Goal: Check status

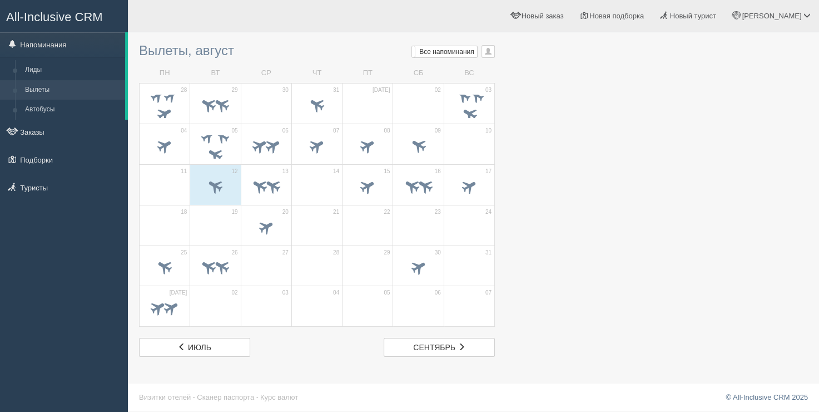
click at [645, 174] on div at bounding box center [473, 197] width 669 height 319
click at [241, 44] on h3 "Вылеты, август Мои напоминания Мои Все напоминания Все Все напоминания Все Мои …" at bounding box center [317, 50] width 356 height 14
click at [219, 140] on span at bounding box center [222, 135] width 18 height 18
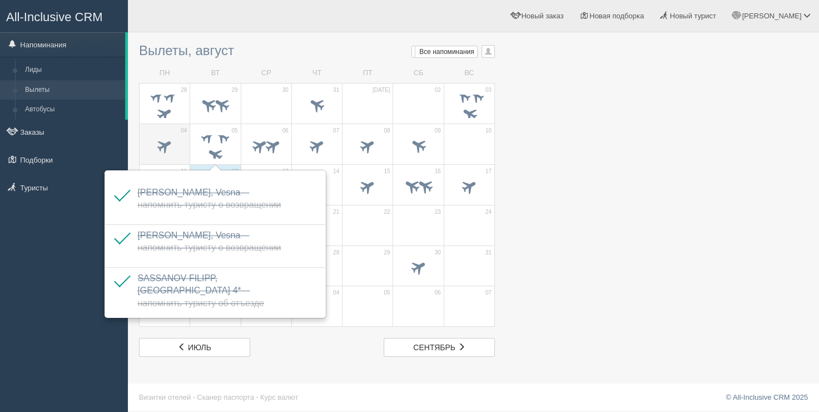
click at [171, 136] on div at bounding box center [164, 146] width 39 height 23
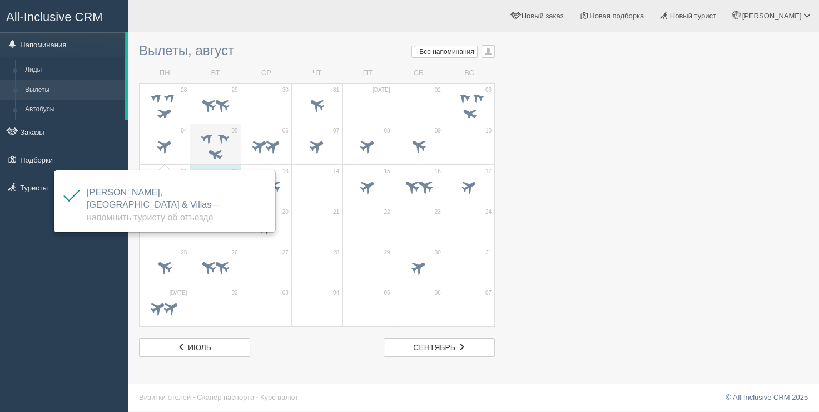
click at [200, 135] on span at bounding box center [209, 135] width 18 height 18
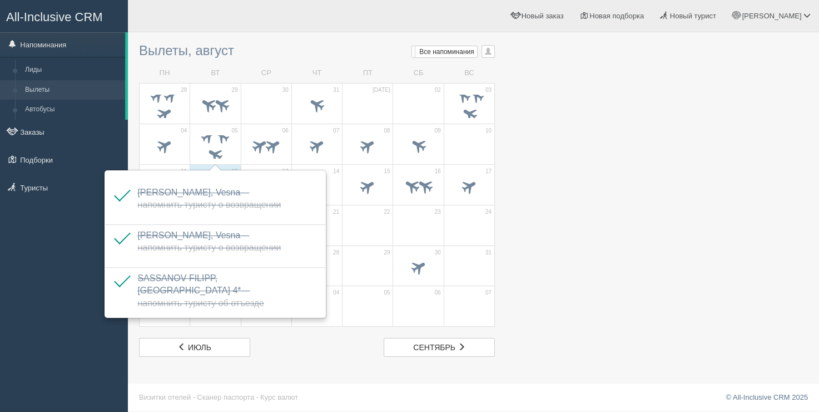
click at [434, 234] on span at bounding box center [418, 227] width 39 height 19
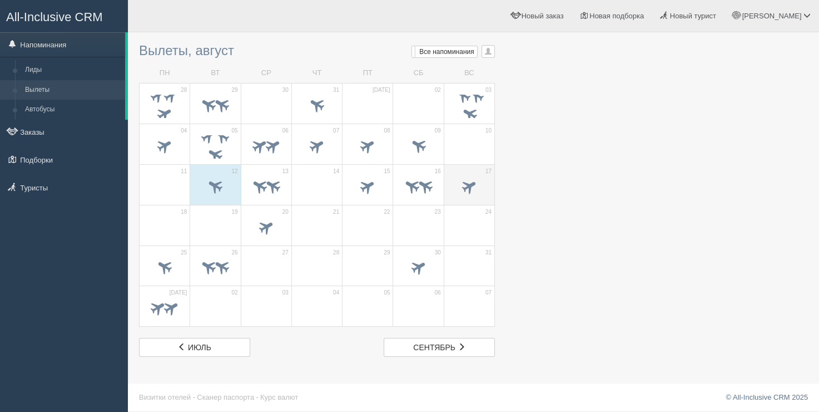
click at [484, 190] on span at bounding box center [469, 187] width 39 height 19
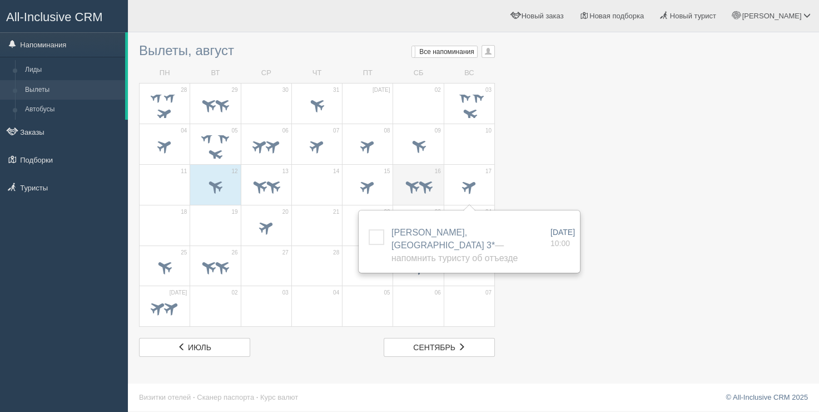
click at [397, 186] on td "16" at bounding box center [418, 184] width 51 height 41
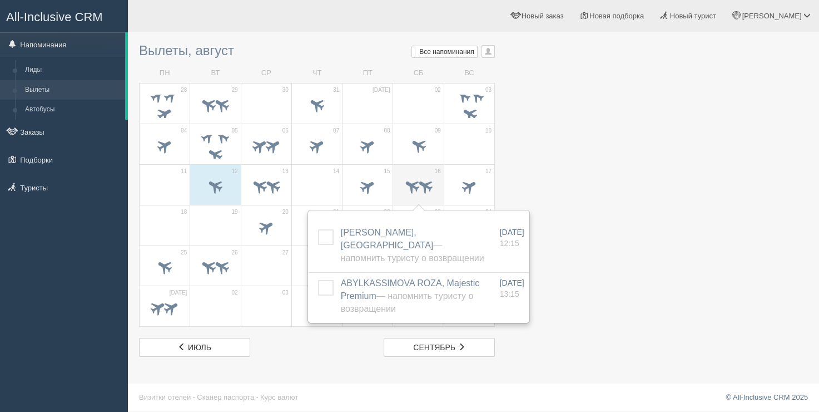
click at [417, 178] on span at bounding box center [425, 185] width 18 height 18
click at [210, 38] on div "Вылеты, август Мои напоминания Мои Все напоминания Все Все напоминания Все Мои …" at bounding box center [317, 197] width 356 height 319
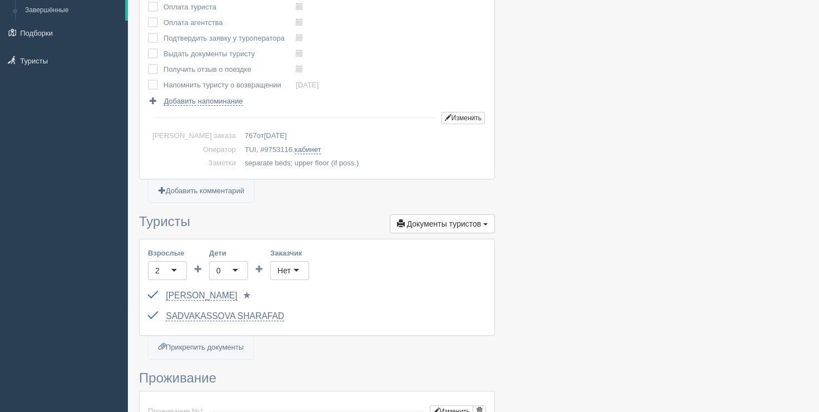
scroll to position [103, 0]
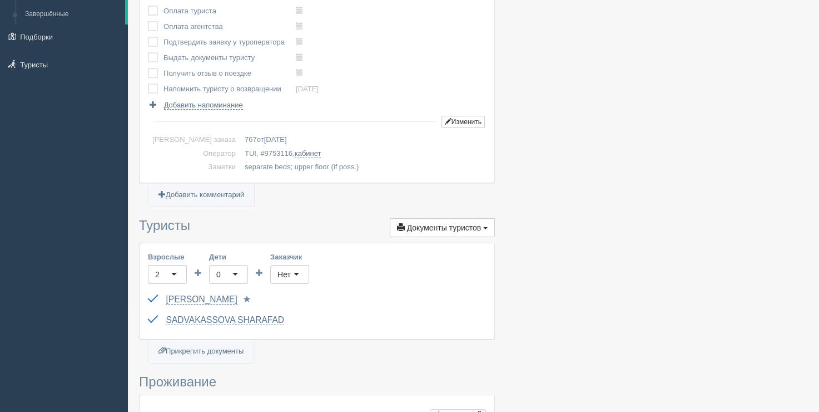
click at [243, 158] on td "TUI, # 9753116 , кабинет" at bounding box center [363, 154] width 246 height 14
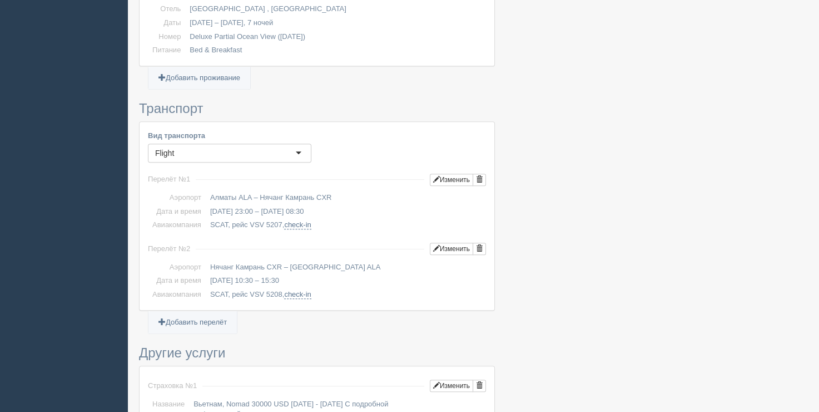
scroll to position [556, 0]
